Goal: Browse casually: Explore the website without a specific task or goal

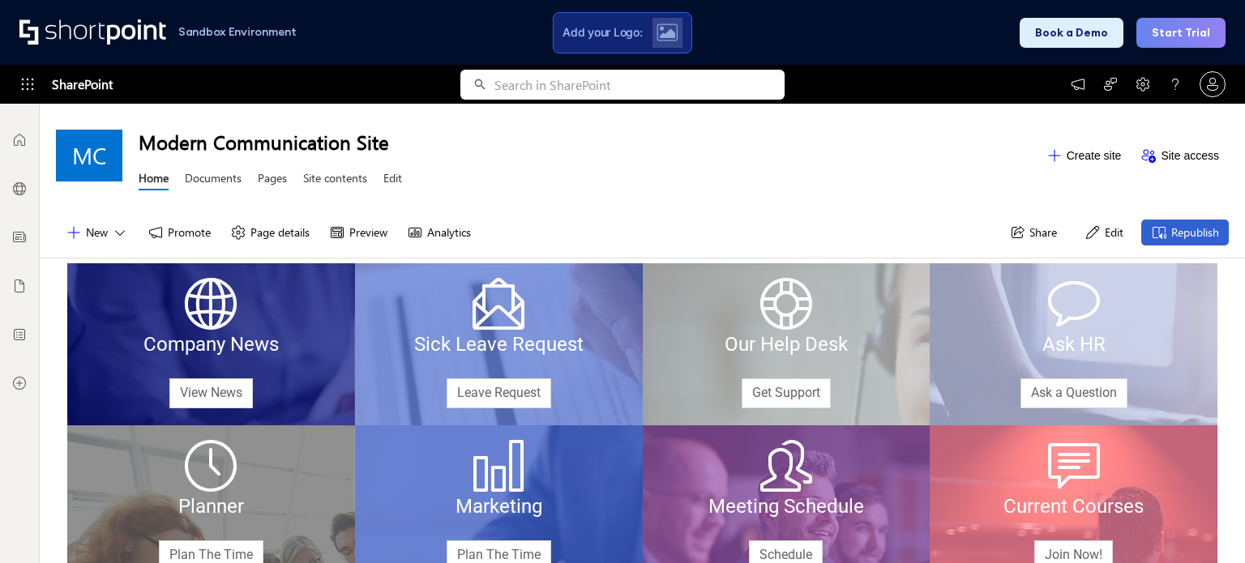
click at [100, 57] on div "Sandbox Environment Add your Logo: Book a Demo Start Trial" at bounding box center [622, 32] width 1245 height 65
